Goal: Task Accomplishment & Management: Manage account settings

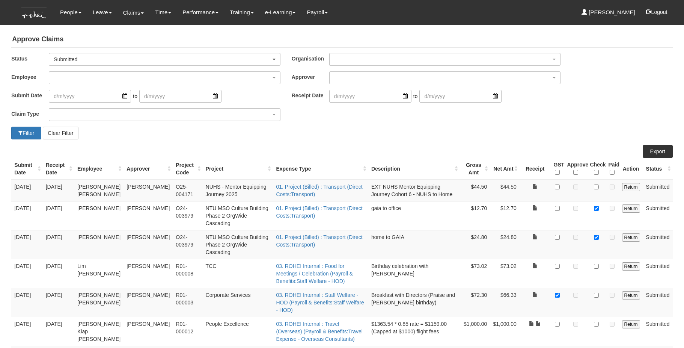
select select "50"
click at [68, 14] on link "People" at bounding box center [70, 13] width 21 height 18
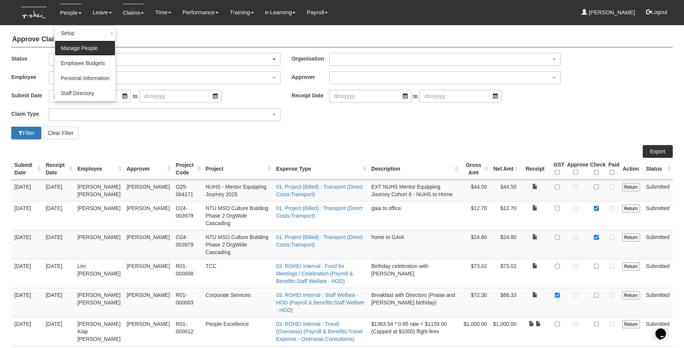
click at [77, 47] on link "Manage People" at bounding box center [85, 48] width 60 height 15
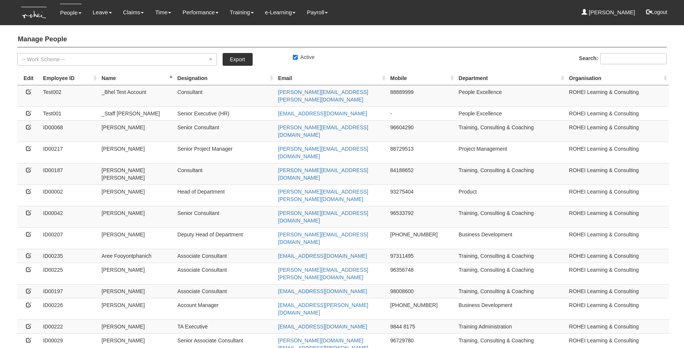
select select "50"
click at [608, 59] on input "Search:" at bounding box center [633, 58] width 66 height 11
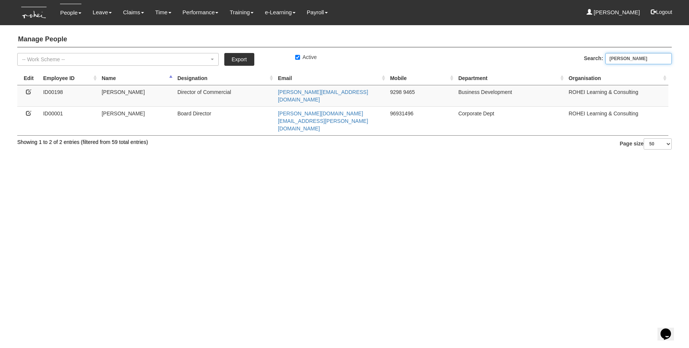
type input "rachel"
click at [27, 91] on icon at bounding box center [28, 91] width 5 height 5
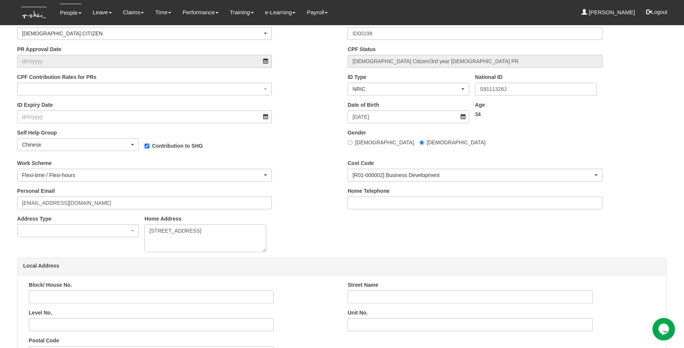
scroll to position [334, 0]
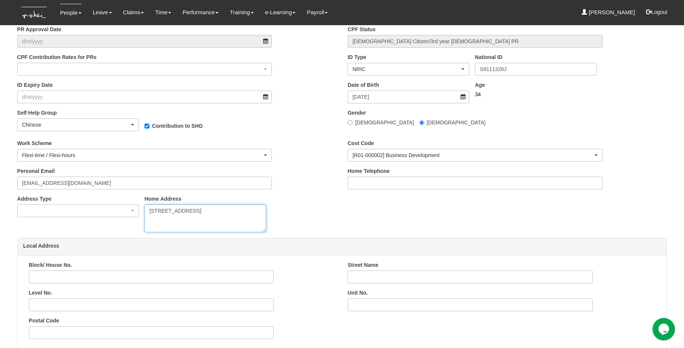
drag, startPoint x: 149, startPoint y: 211, endPoint x: 207, endPoint y: 225, distance: 59.4
click at [207, 225] on textarea "[STREET_ADDRESS]" at bounding box center [205, 218] width 122 height 28
